Goal: Task Accomplishment & Management: Manage account settings

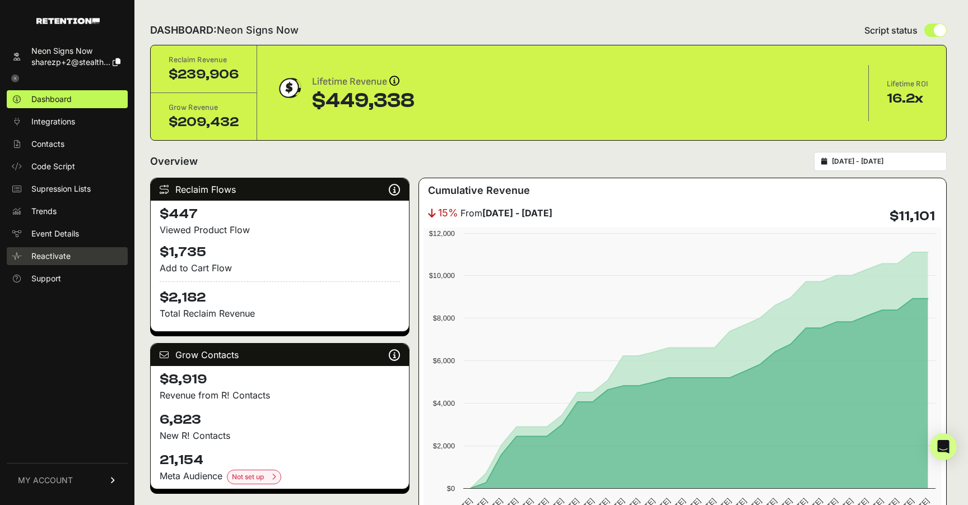
click at [52, 256] on span "Reactivate" at bounding box center [50, 256] width 39 height 11
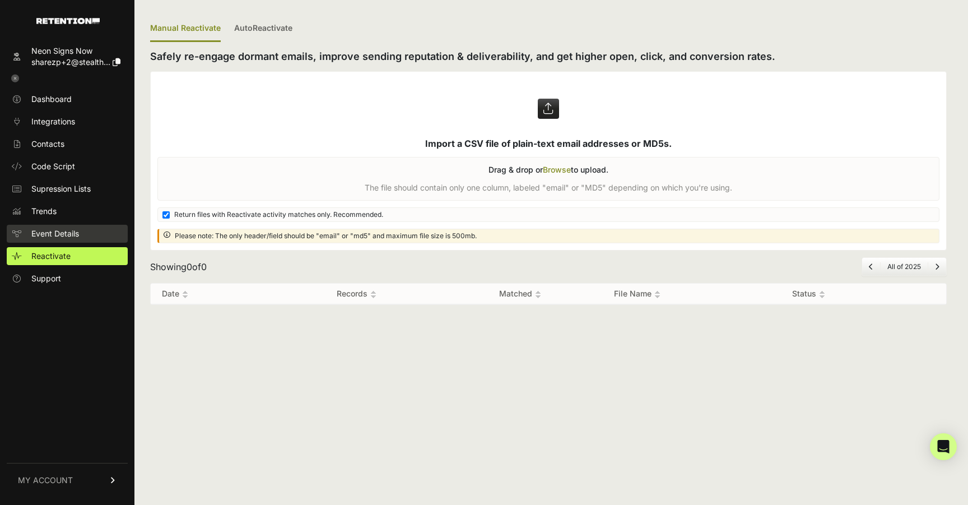
click at [65, 226] on link "Event Details" at bounding box center [67, 234] width 121 height 18
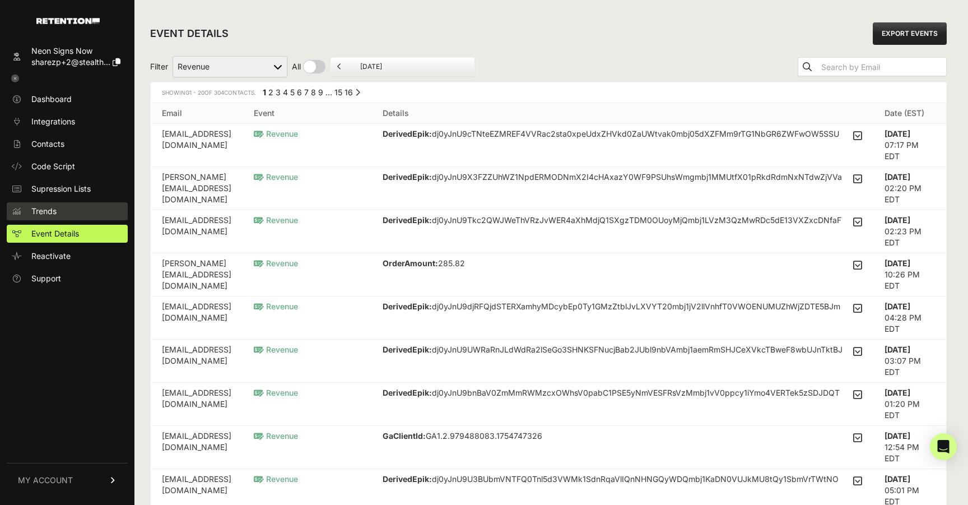
click at [72, 211] on link "Trends" at bounding box center [67, 211] width 121 height 18
click at [86, 160] on link "Code Script" at bounding box center [67, 166] width 121 height 18
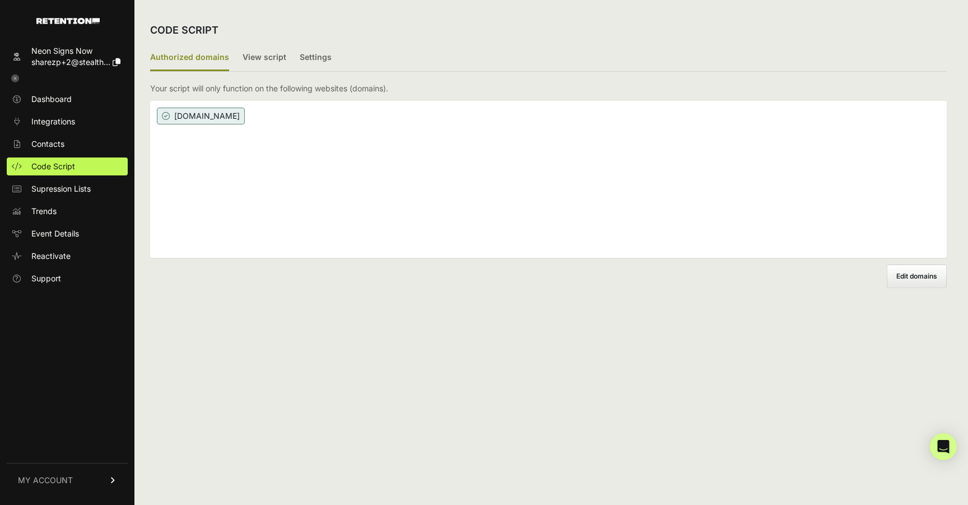
click at [97, 133] on ul "Dashboard Integrations Contacts Code Script Supression Lists Trends Event Detai…" at bounding box center [67, 188] width 121 height 197
click at [94, 118] on link "Integrations" at bounding box center [67, 122] width 121 height 18
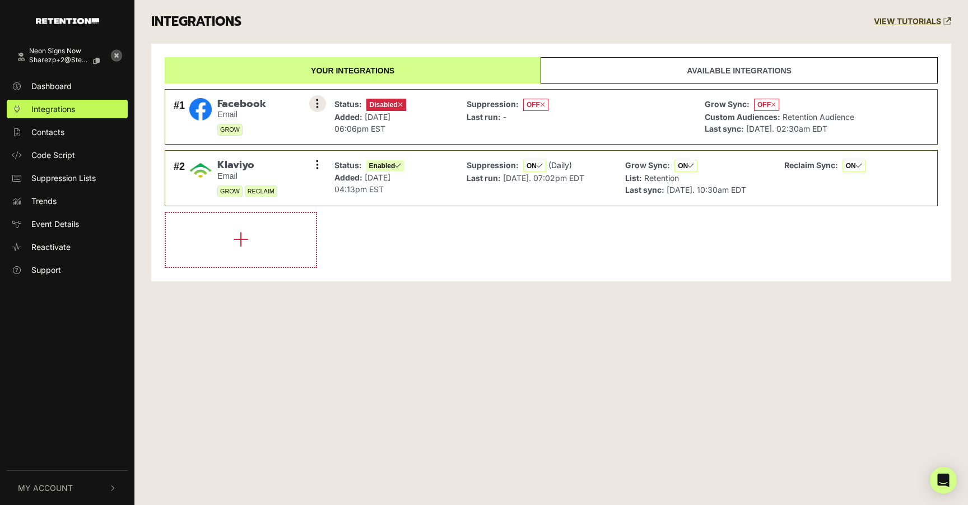
click at [310, 104] on button at bounding box center [317, 103] width 17 height 17
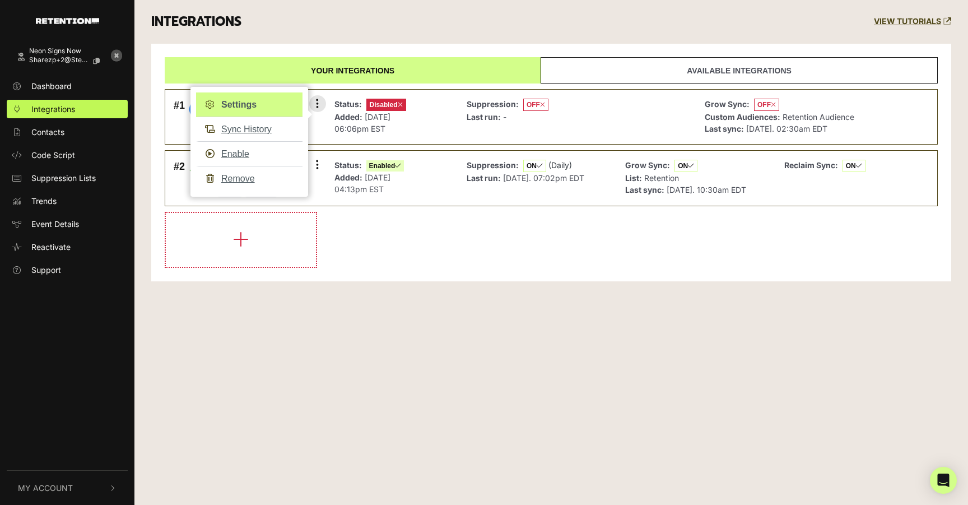
click at [289, 103] on link "Settings" at bounding box center [249, 104] width 106 height 25
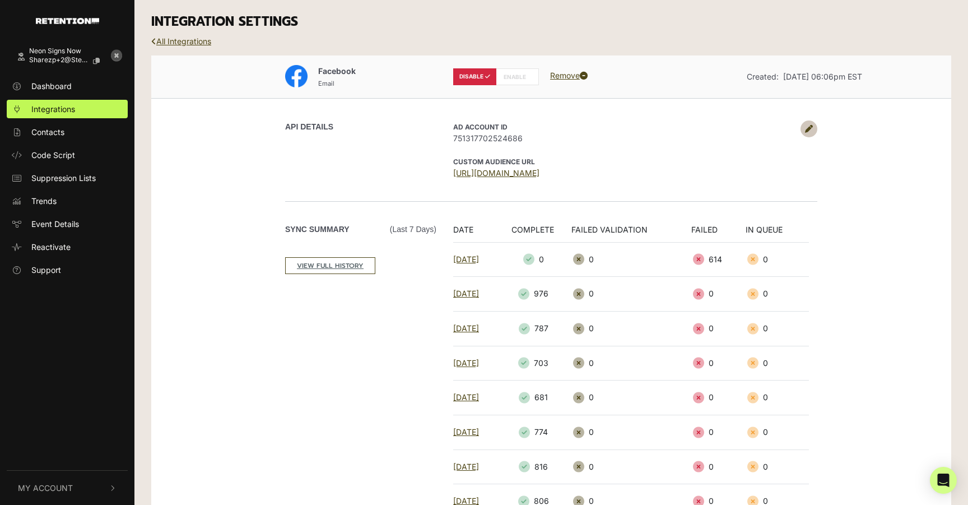
click at [818, 127] on div "API DETAILS AD Account ID 751317702524686 CUSTOM AUDIENCE URL [URL][DOMAIN_NAME]" at bounding box center [551, 149] width 639 height 103
click at [803, 127] on link at bounding box center [809, 128] width 17 height 17
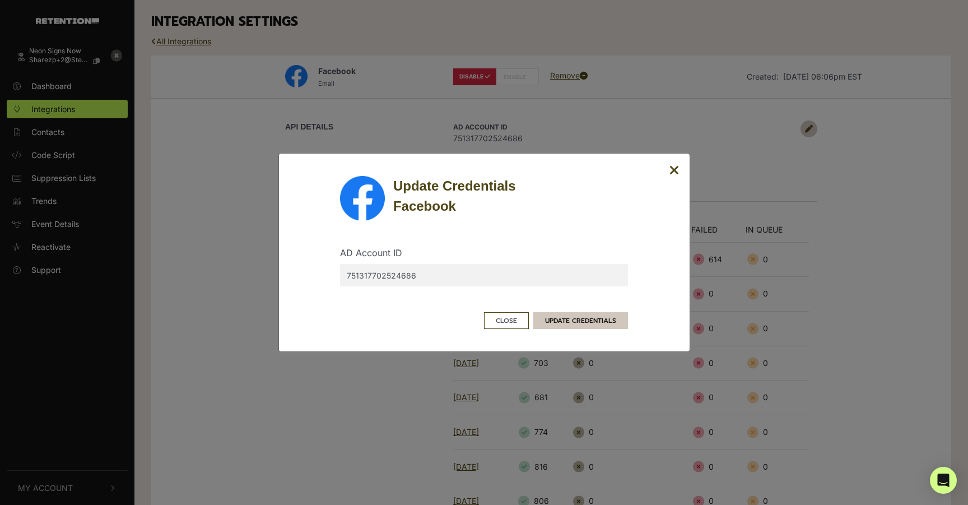
click at [561, 314] on button "UPDATE CREDENTIALS" at bounding box center [581, 320] width 95 height 17
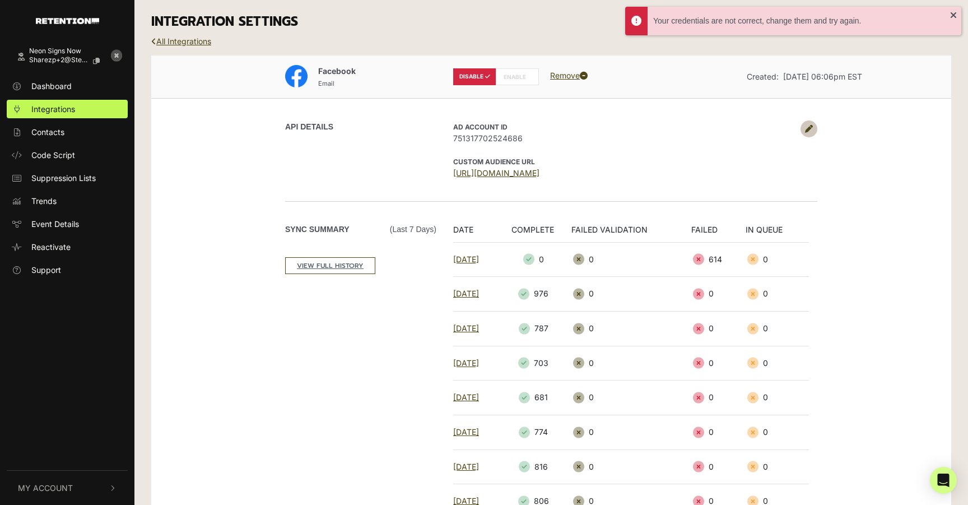
click at [513, 75] on label "ENABLE" at bounding box center [517, 76] width 43 height 17
radio input "false"
radio input "true"
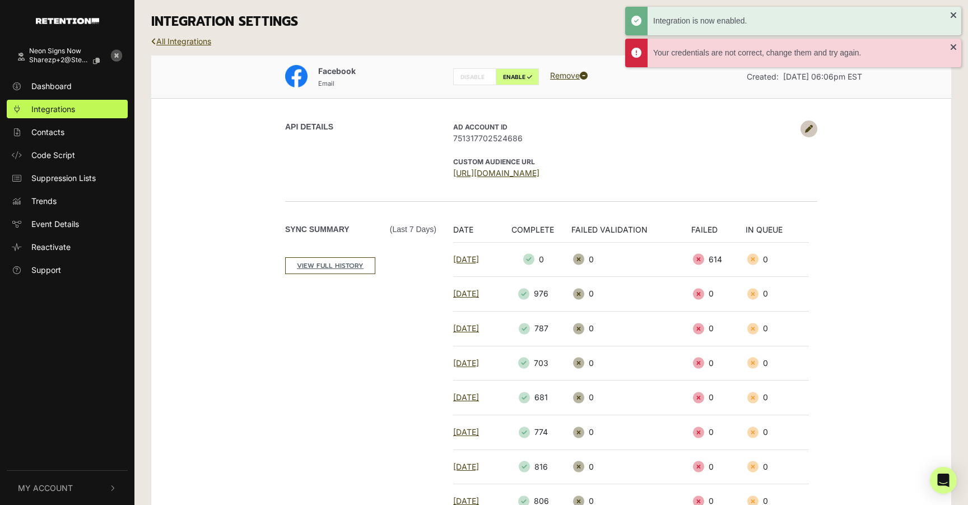
click at [191, 41] on link "All Integrations" at bounding box center [181, 41] width 60 height 10
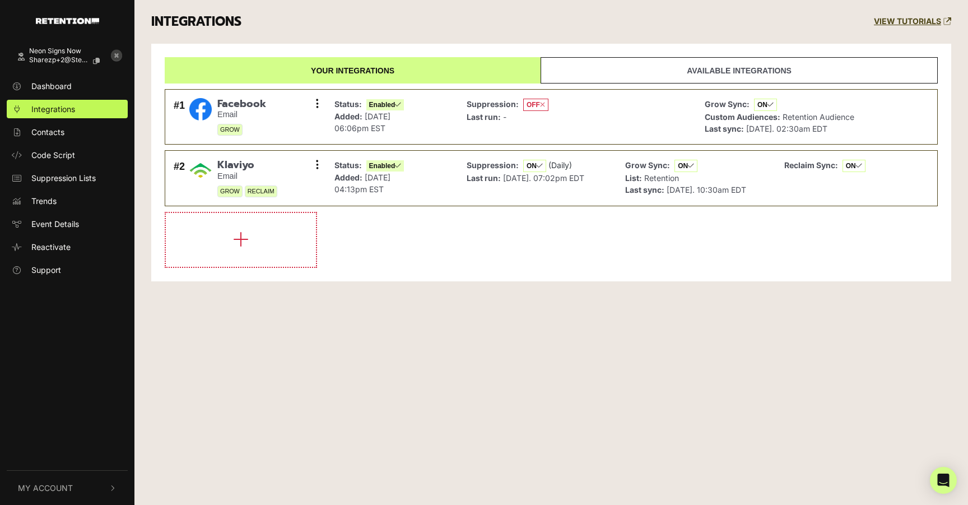
click at [115, 53] on icon at bounding box center [116, 55] width 11 height 11
